Goal: Check status: Check status

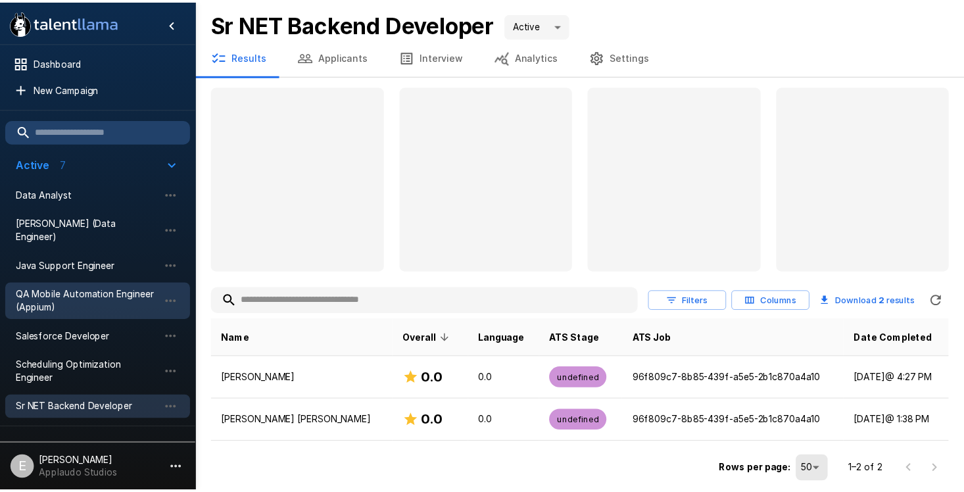
scroll to position [68, 0]
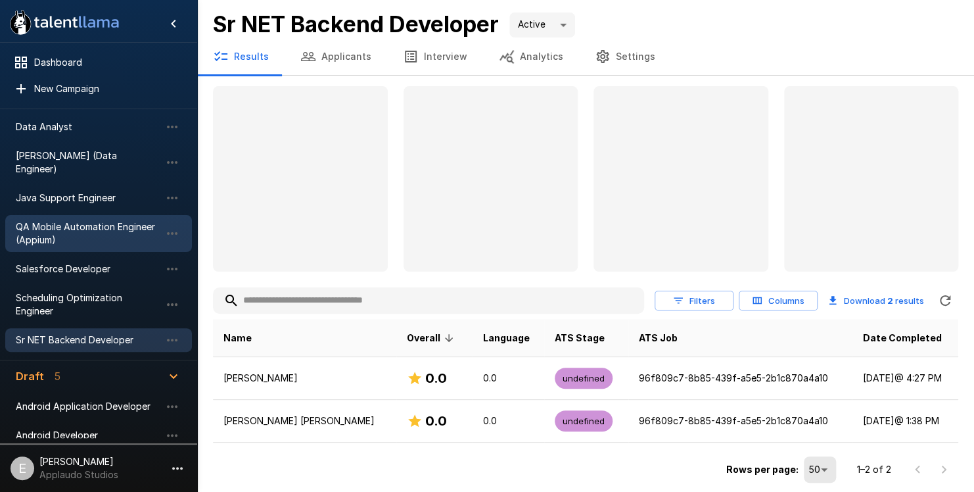
click at [91, 220] on span "QA Mobile Automation Engineer (Appium)" at bounding box center [88, 233] width 145 height 26
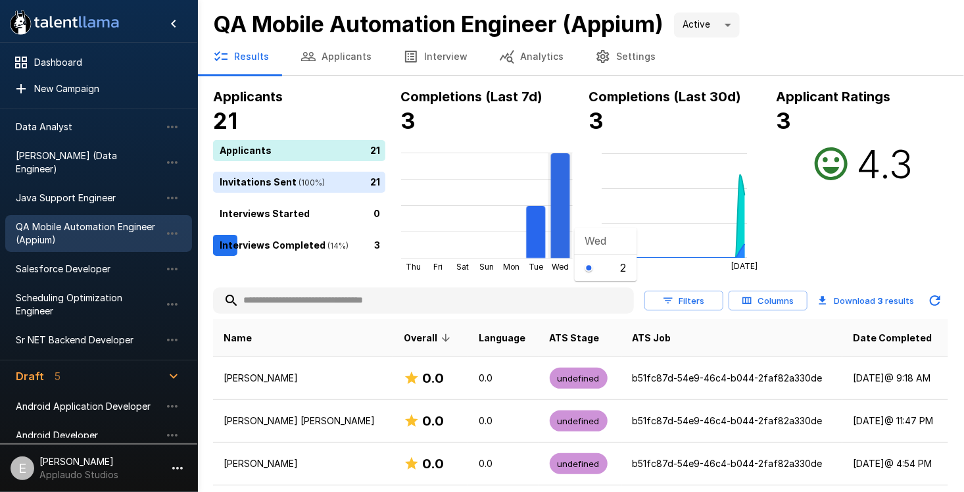
scroll to position [37, 0]
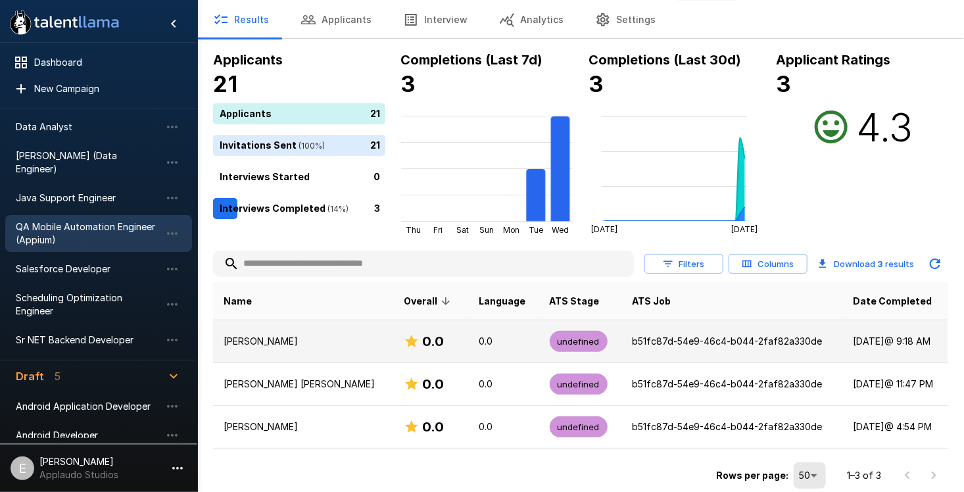
click at [314, 352] on td "[PERSON_NAME]" at bounding box center [303, 341] width 180 height 43
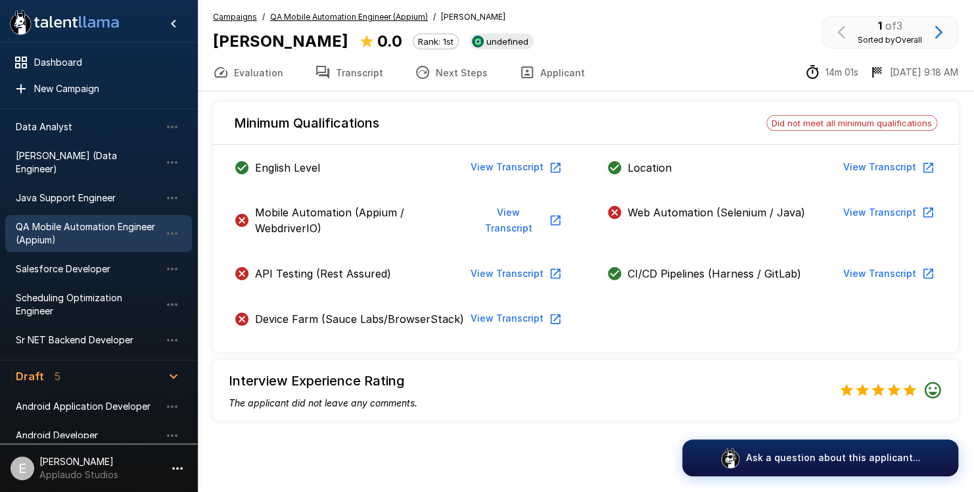
click at [535, 262] on button "View Transcript" at bounding box center [515, 274] width 99 height 24
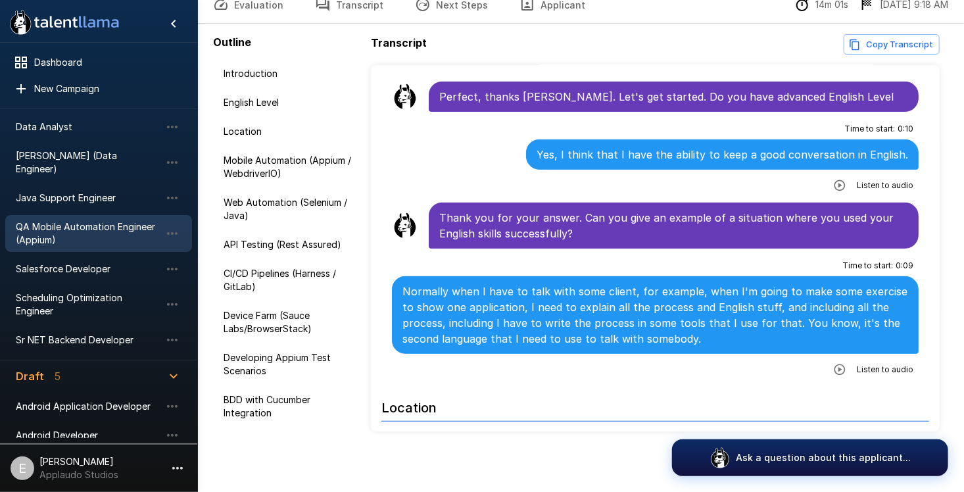
scroll to position [70, 0]
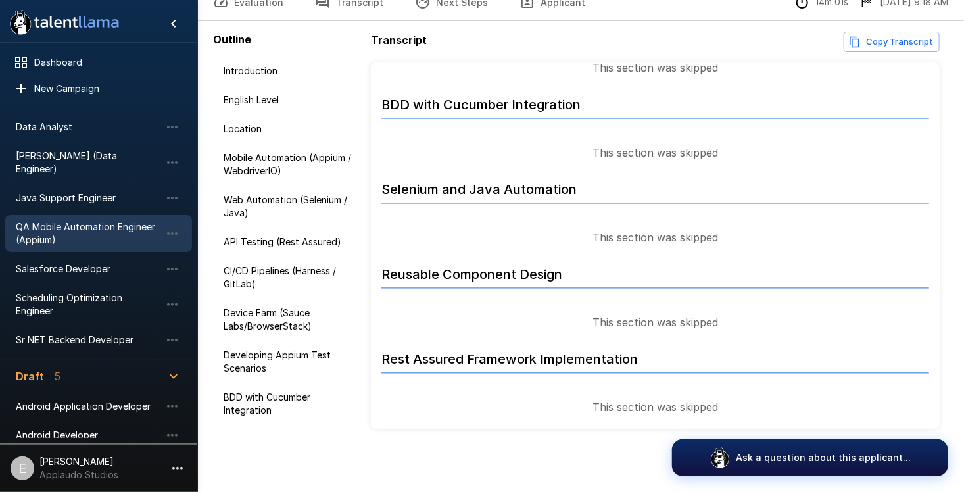
scroll to position [3519, 0]
